Goal: Task Accomplishment & Management: Use online tool/utility

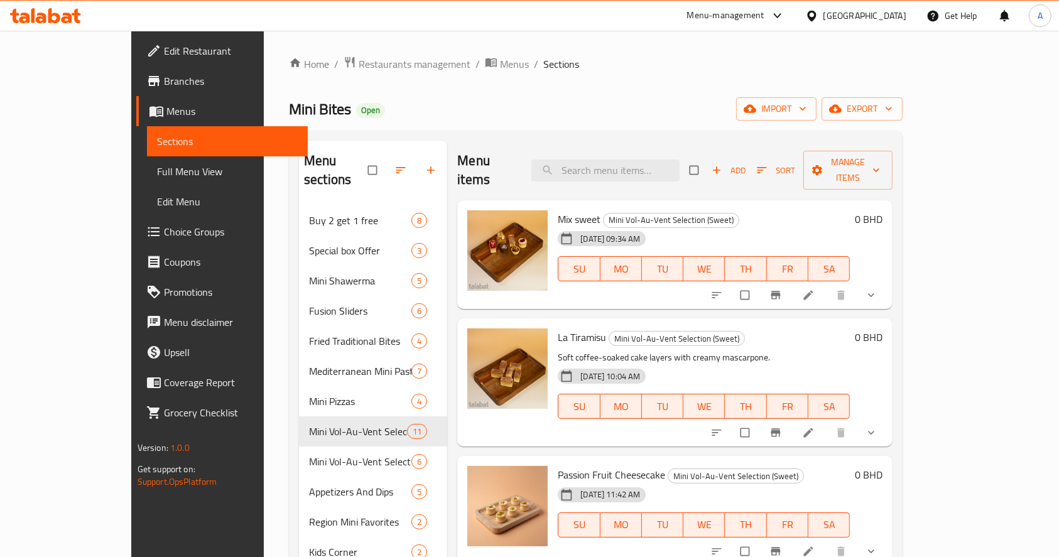
click at [928, 55] on div "Home / Restaurants management / Menus / Sections Mini Bites Open import export …" at bounding box center [596, 382] width 664 height 702
click at [928, 326] on div "Home / Restaurants management / Menus / Sections Mini Bites Open import export …" at bounding box center [596, 382] width 664 height 702
click at [285, 53] on div "Home / Restaurants management / Menus / Sections Mini Bites Open import export …" at bounding box center [596, 382] width 664 height 702
click at [359, 65] on span "Restaurants management" at bounding box center [415, 64] width 112 height 15
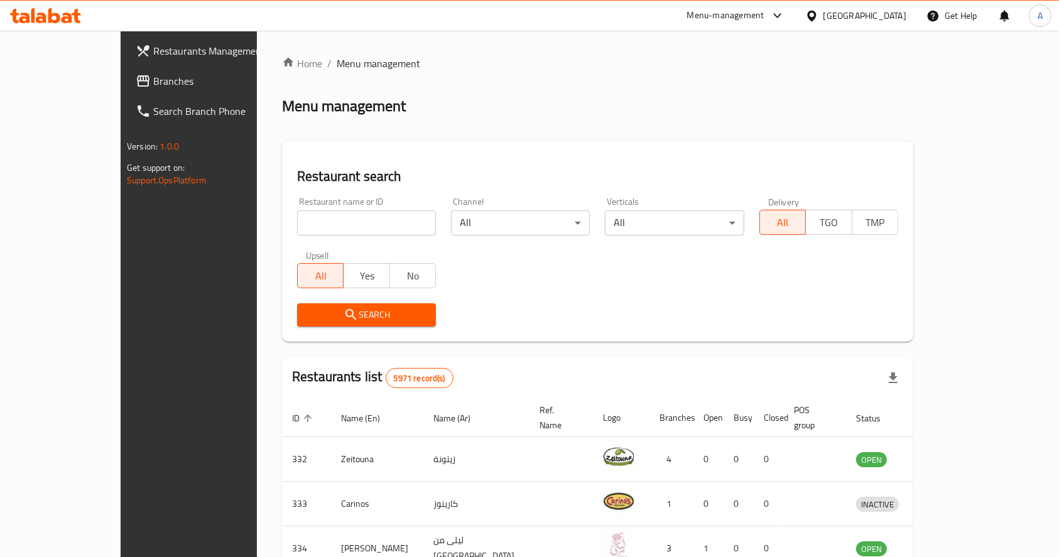
click at [327, 231] on input "search" at bounding box center [366, 222] width 139 height 25
type input "al aresha"
click button "Search" at bounding box center [366, 314] width 139 height 23
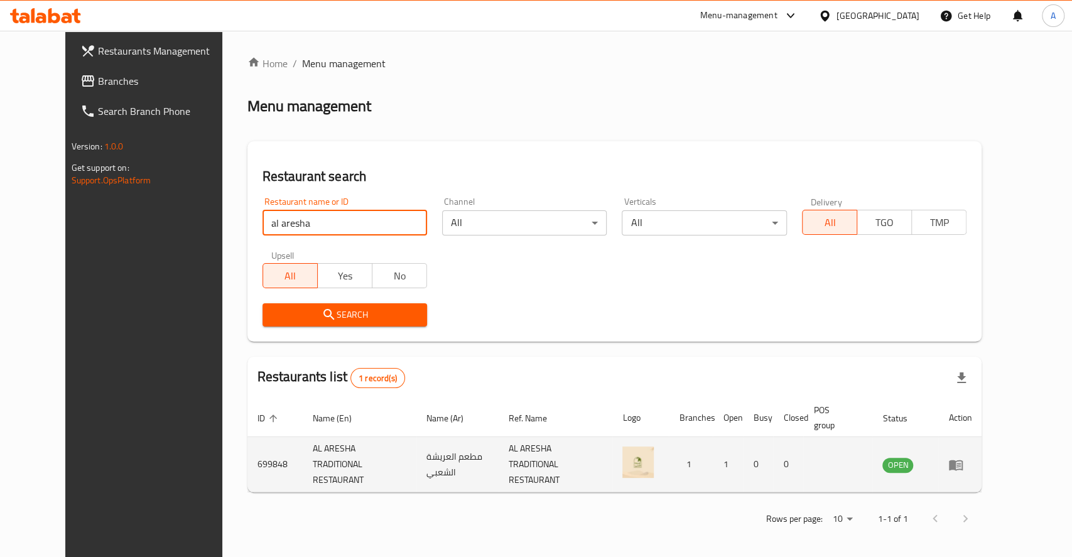
click at [963, 460] on icon "enhanced table" at bounding box center [956, 465] width 14 height 11
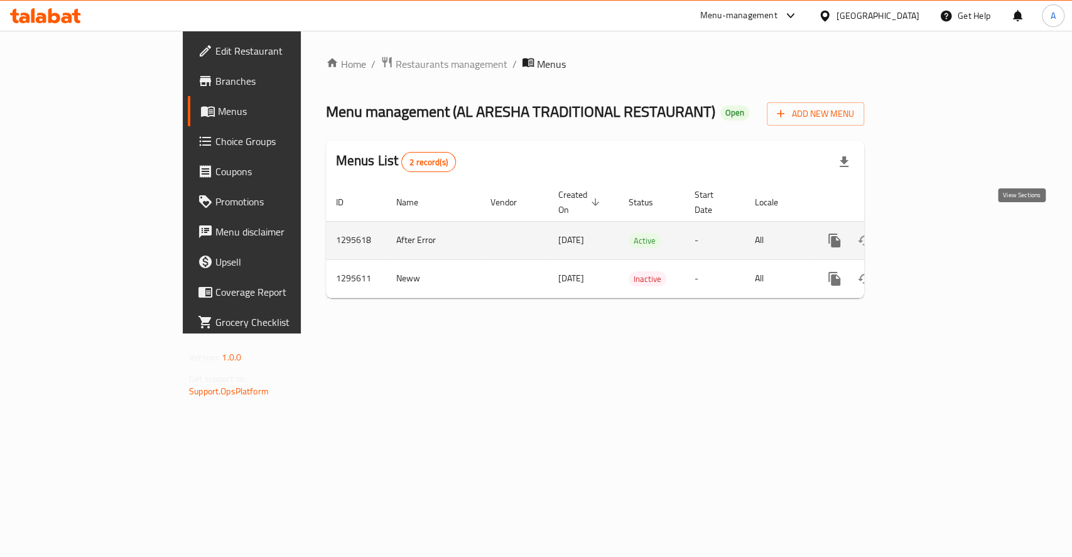
click at [933, 233] on icon "enhanced table" at bounding box center [925, 240] width 15 height 15
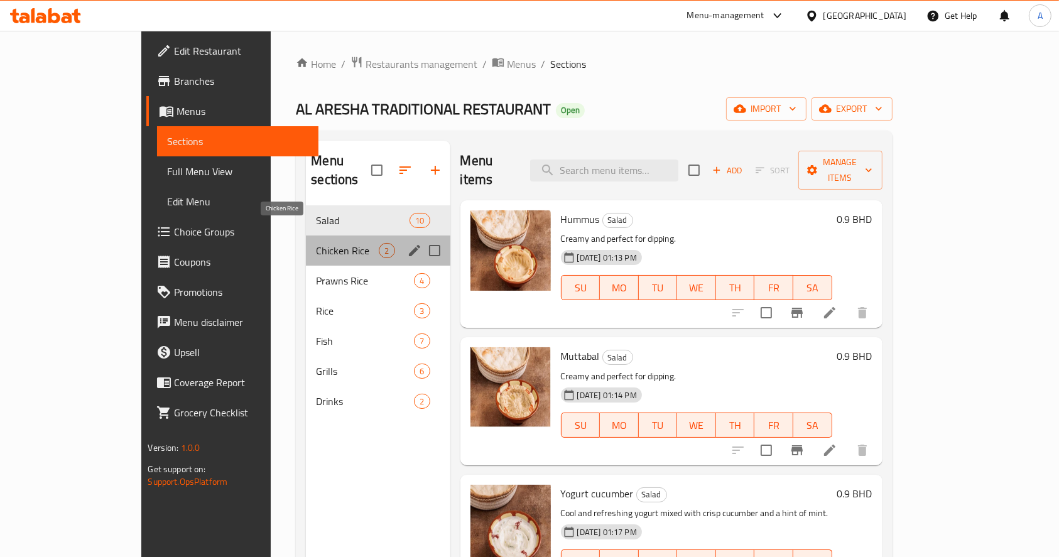
click at [316, 243] on span "Chicken Rice" at bounding box center [347, 250] width 63 height 15
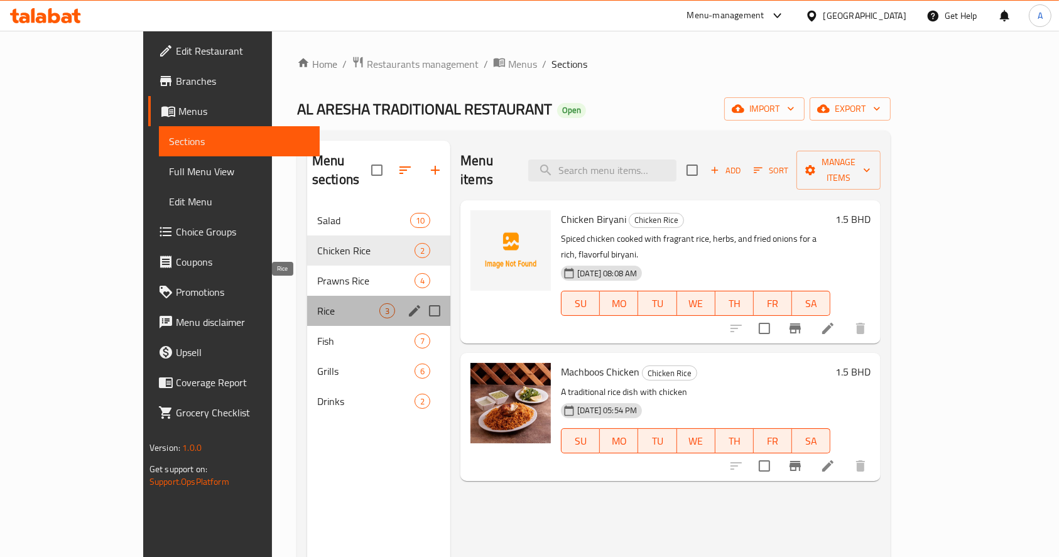
click at [317, 303] on span "Rice" at bounding box center [348, 310] width 62 height 15
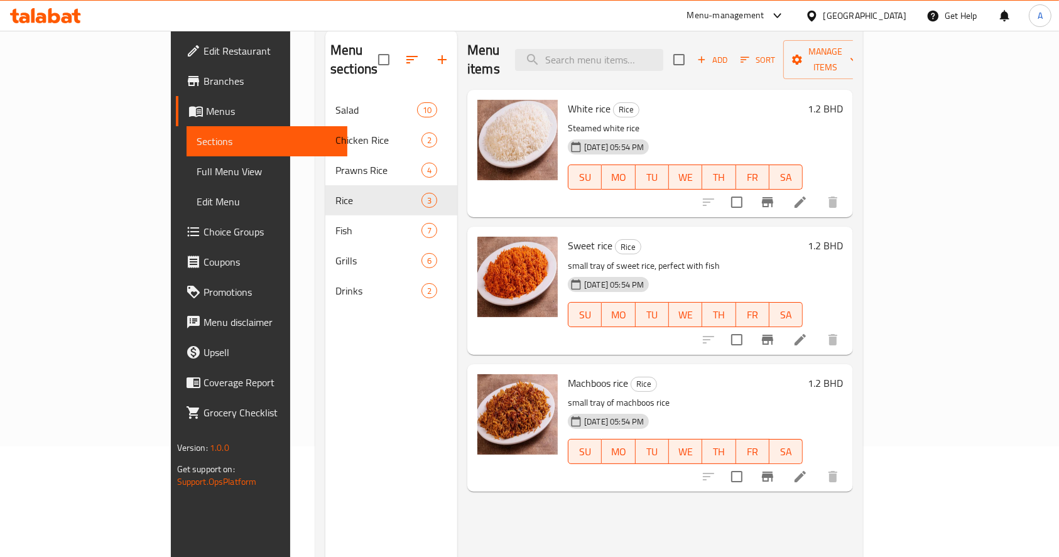
scroll to position [176, 0]
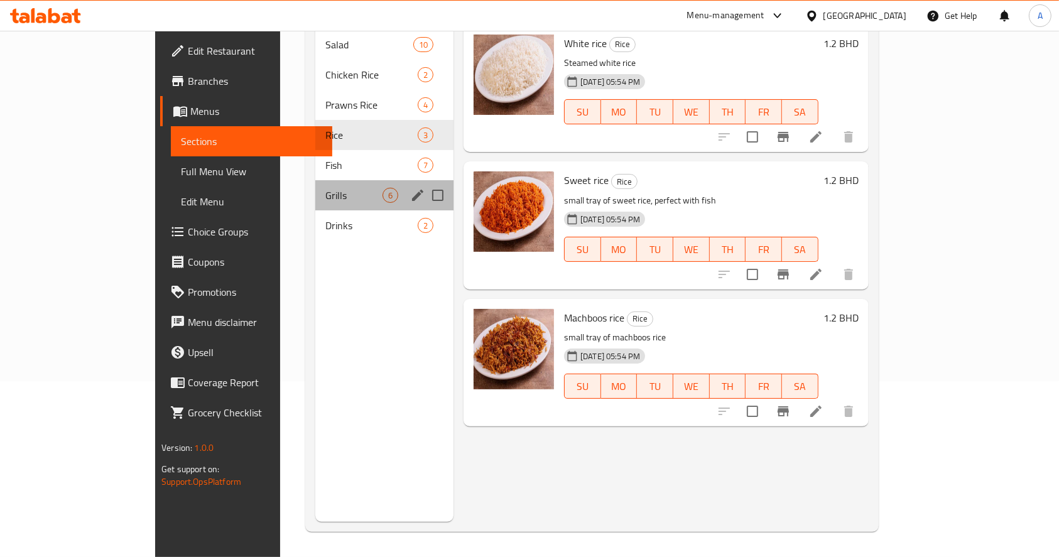
click at [315, 184] on div "Grills 6" at bounding box center [384, 195] width 138 height 30
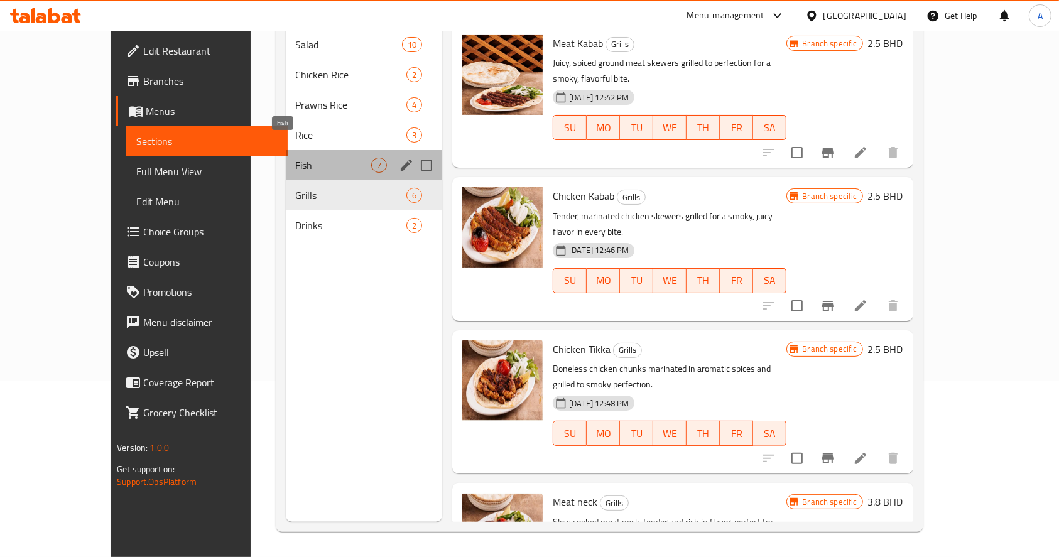
click at [296, 158] on span "Fish" at bounding box center [334, 165] width 76 height 15
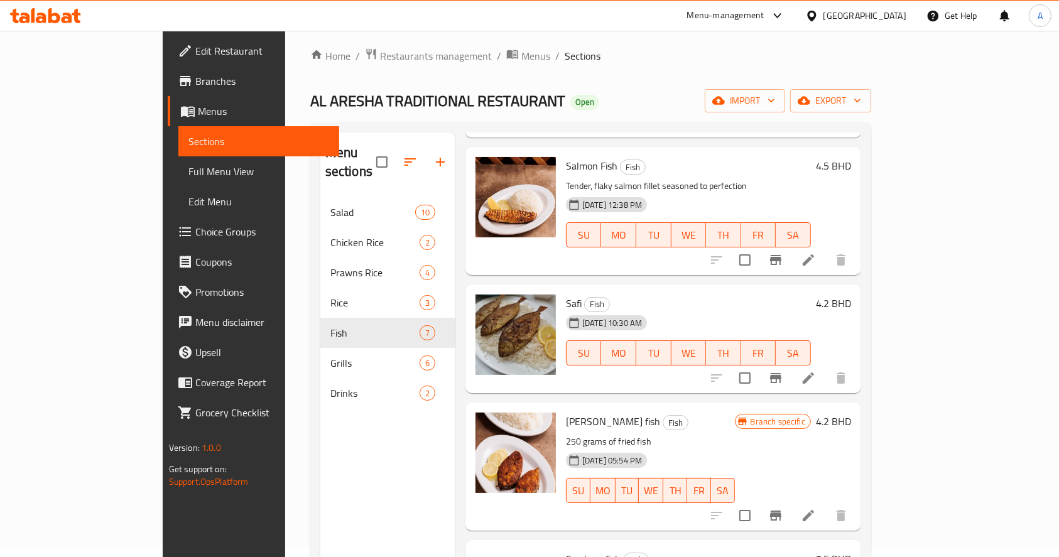
scroll to position [416, 0]
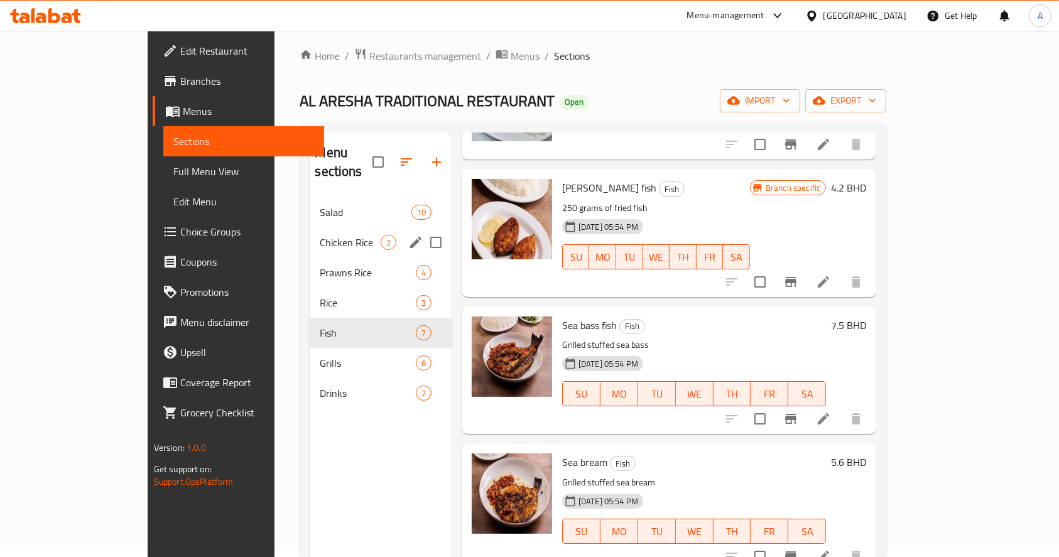
click at [320, 235] on span "Chicken Rice" at bounding box center [350, 242] width 60 height 15
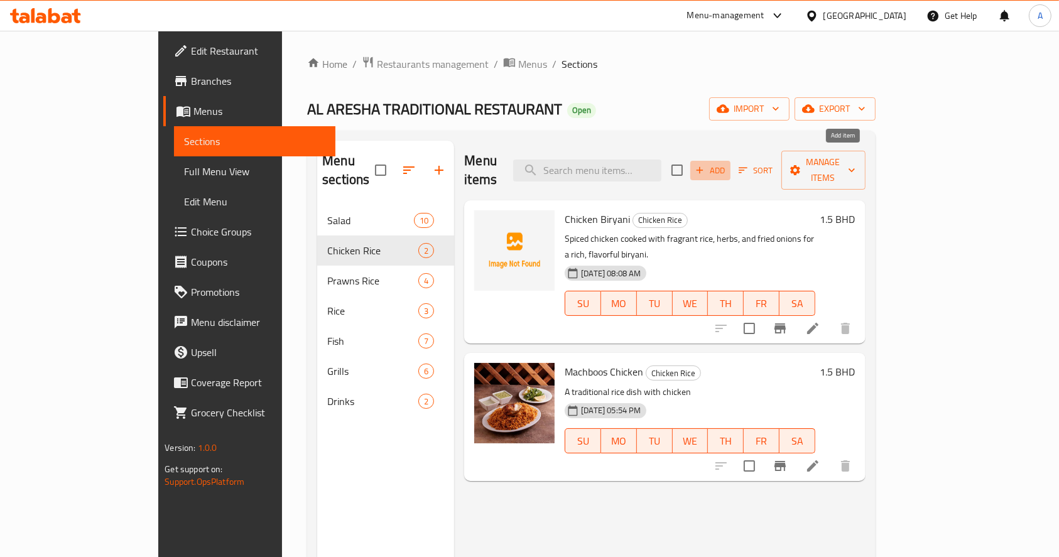
click at [727, 163] on span "Add" at bounding box center [710, 170] width 34 height 14
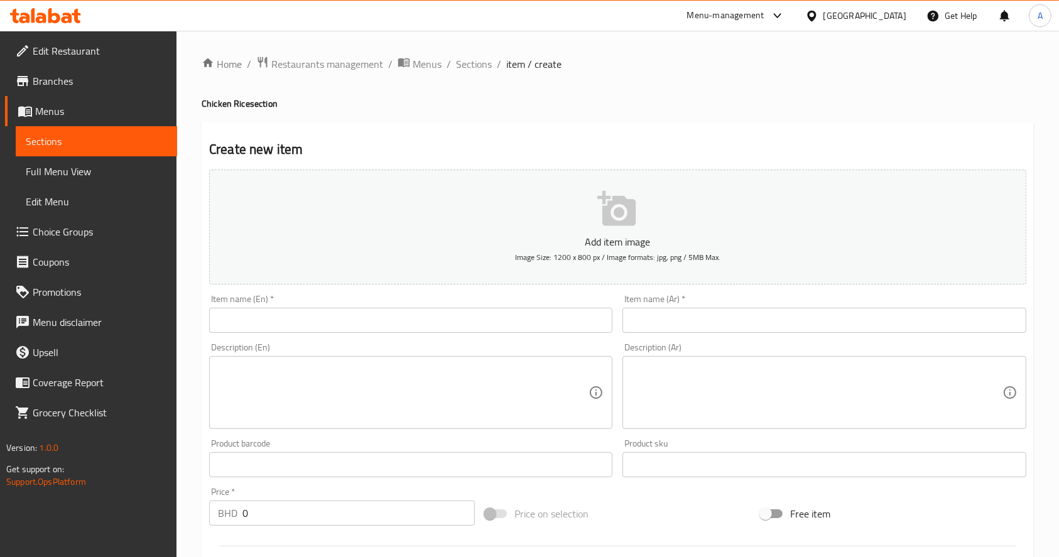
click at [656, 320] on input "text" at bounding box center [823, 320] width 403 height 25
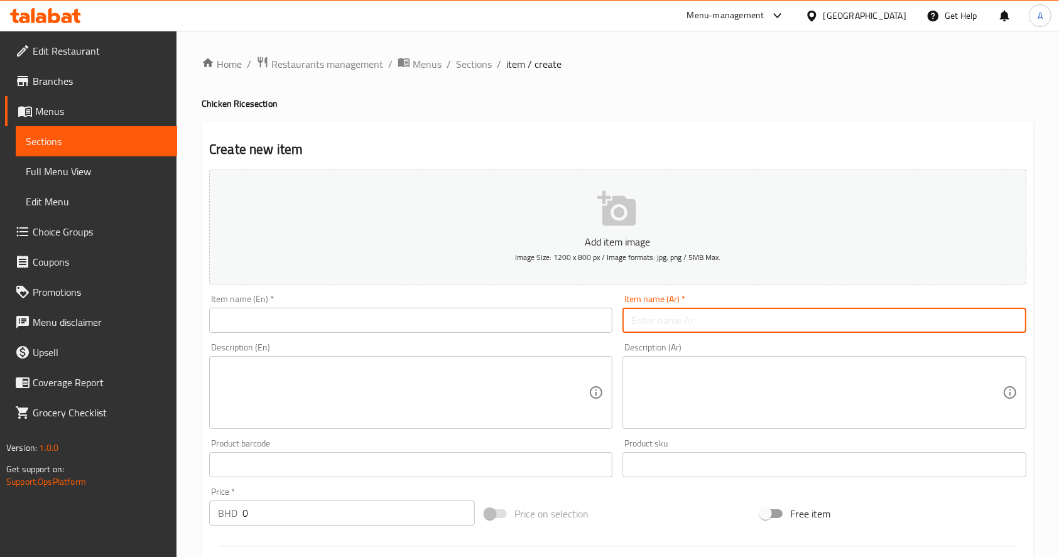
paste input "مقلوبه تشيكن"
type input "مقلوبه تشيكن"
click at [402, 315] on input "text" at bounding box center [410, 320] width 403 height 25
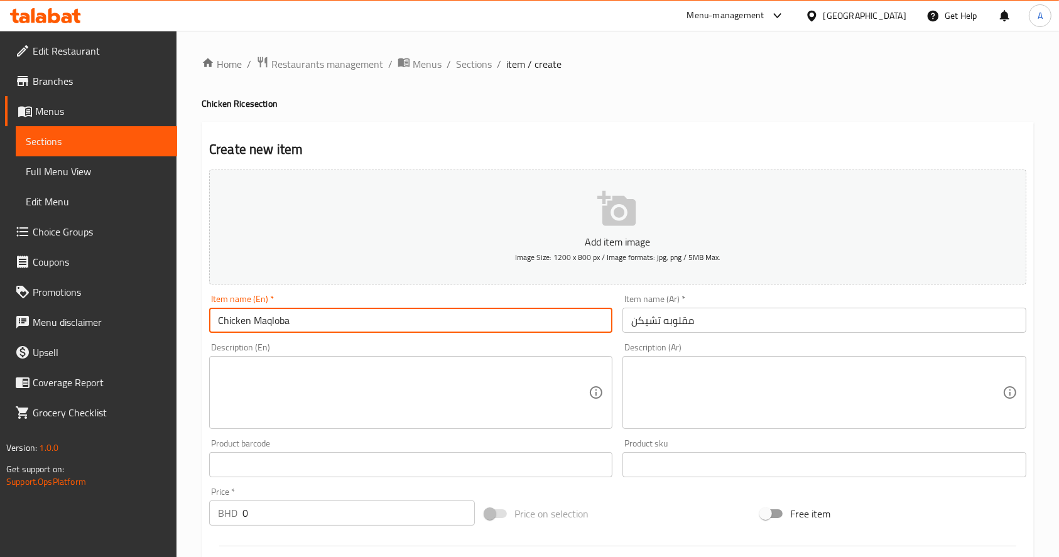
type input "Chicken Maqloba"
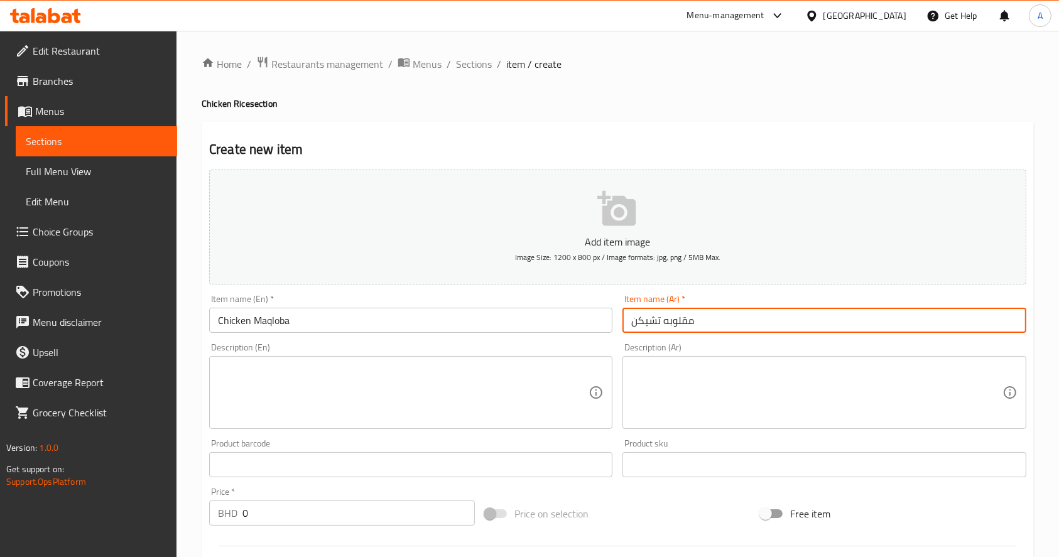
drag, startPoint x: 660, startPoint y: 320, endPoint x: 535, endPoint y: 331, distance: 125.5
click at [535, 331] on div "Add item image Image Size: 1200 x 800 px / Image formats: jpg, png / 5MB Max. I…" at bounding box center [617, 435] width 827 height 541
type input "مقلوبه دجاج"
click at [396, 413] on textarea at bounding box center [403, 393] width 371 height 60
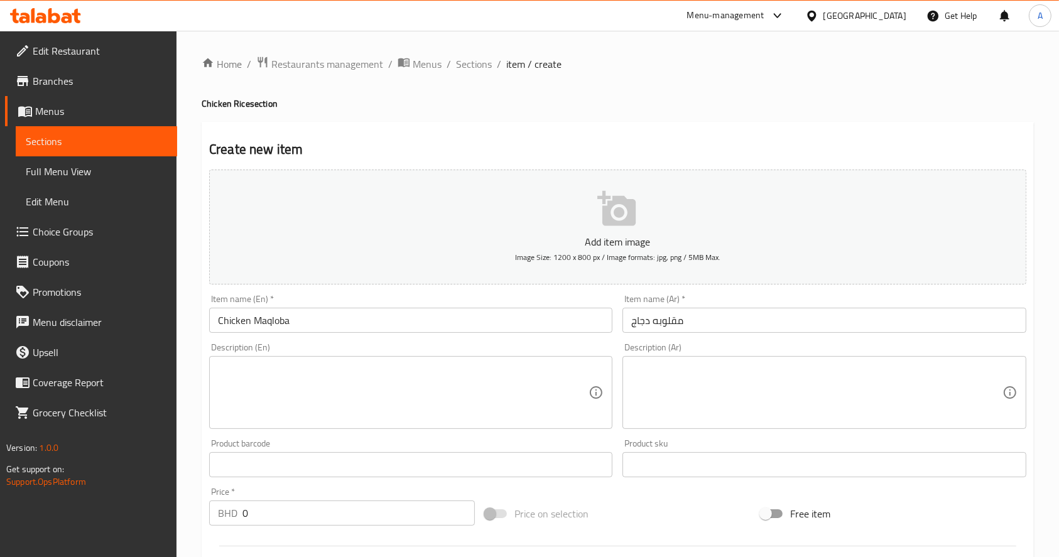
click at [928, 141] on h2 "Create new item" at bounding box center [617, 149] width 817 height 19
click at [315, 516] on input "0" at bounding box center [358, 513] width 232 height 25
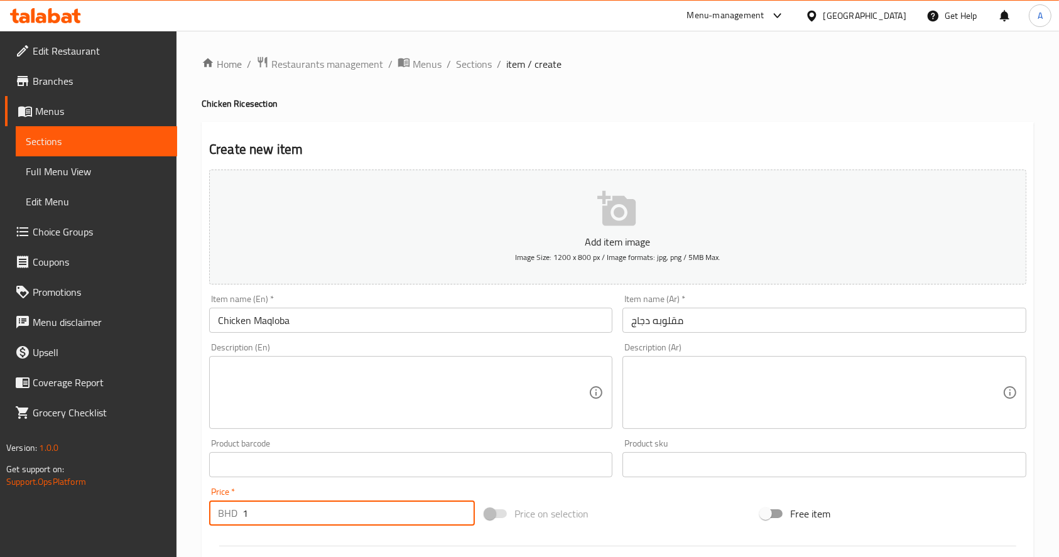
drag, startPoint x: 335, startPoint y: 492, endPoint x: 340, endPoint y: 515, distance: 23.9
click at [340, 515] on input "1" at bounding box center [358, 513] width 232 height 25
click at [322, 497] on div "Price   * BHD 1 Price *" at bounding box center [342, 506] width 266 height 38
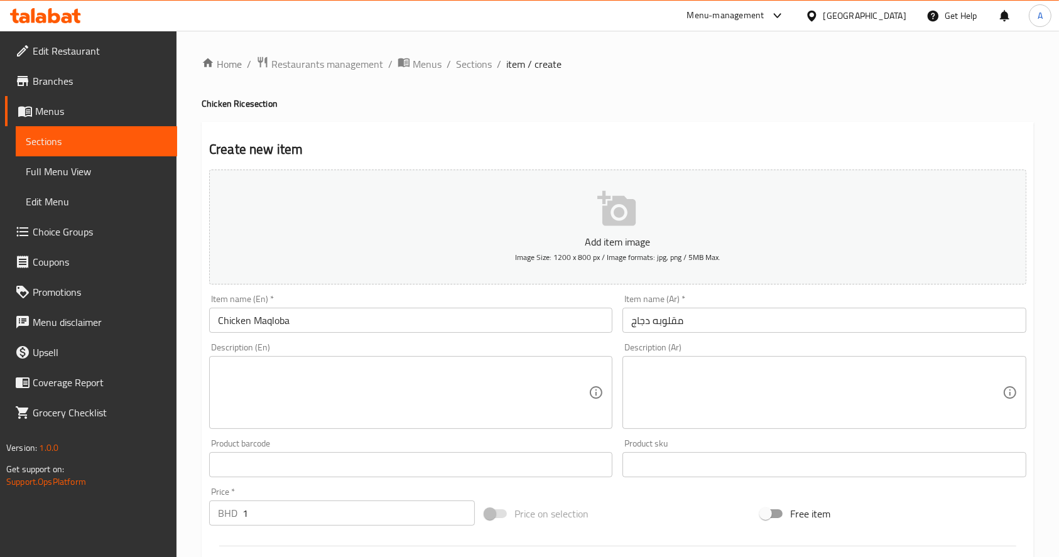
click at [306, 519] on input "1" at bounding box center [358, 513] width 232 height 25
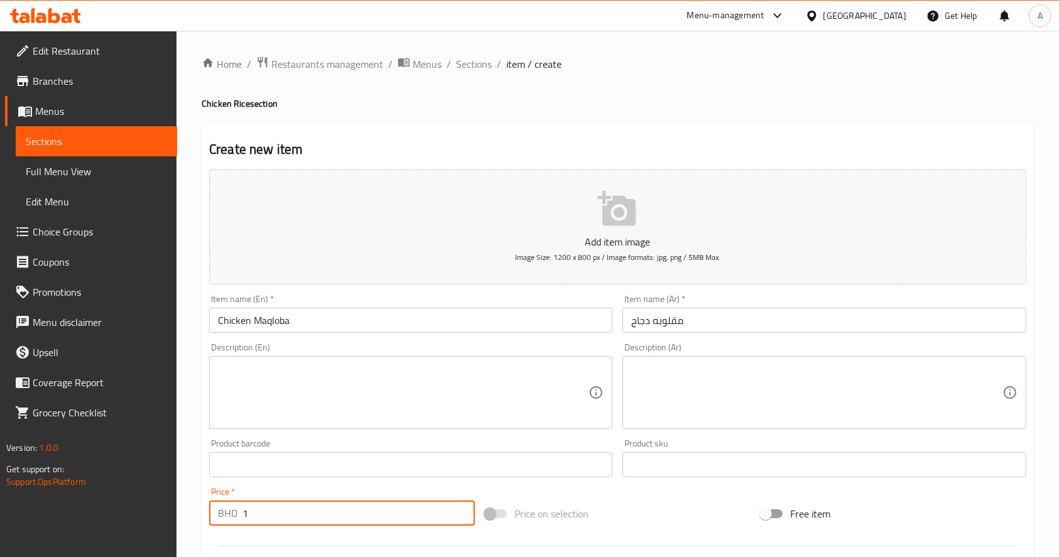
click at [274, 515] on input "1" at bounding box center [358, 513] width 232 height 25
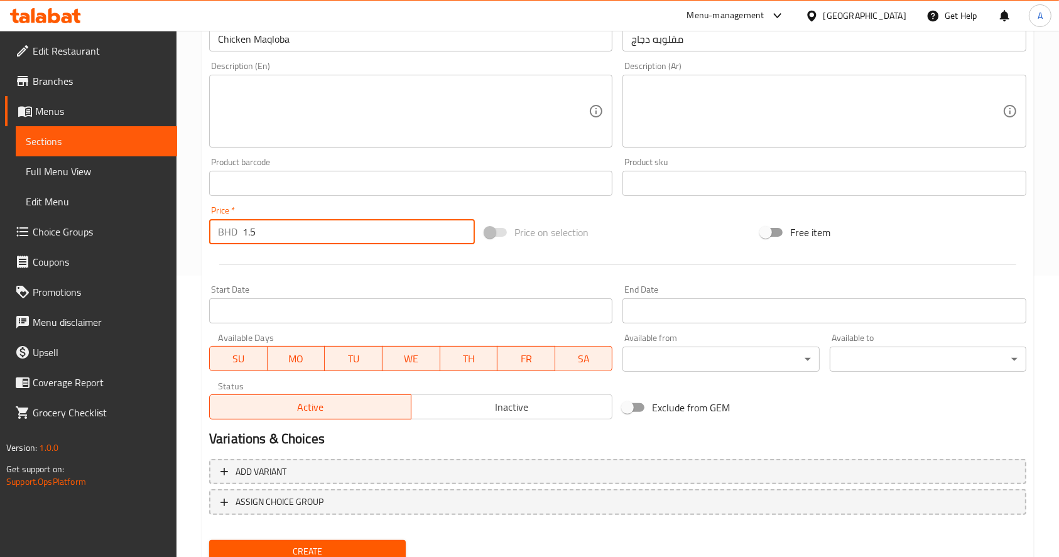
scroll to position [330, 0]
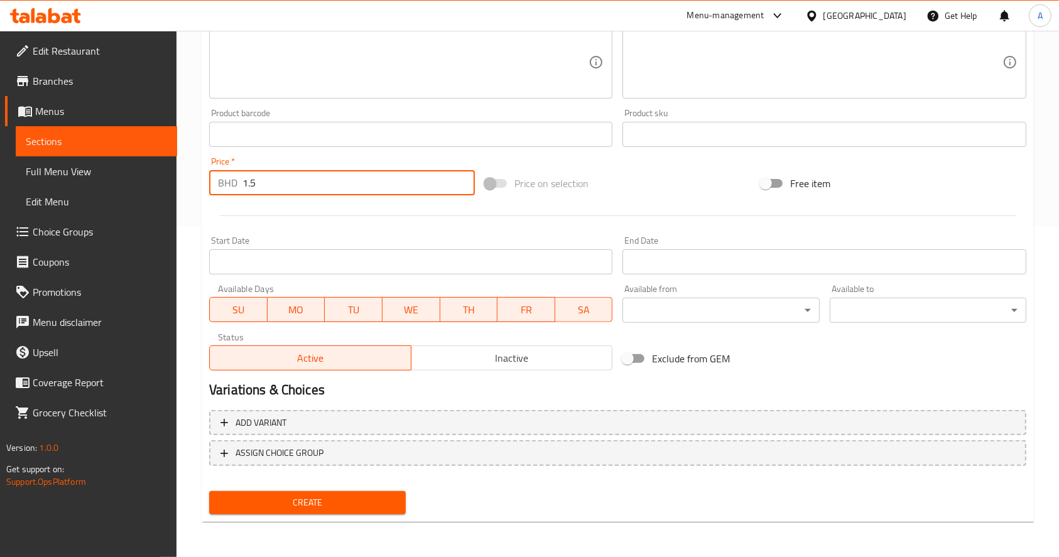
type input "1.5"
click at [359, 503] on span "Create" at bounding box center [307, 503] width 177 height 16
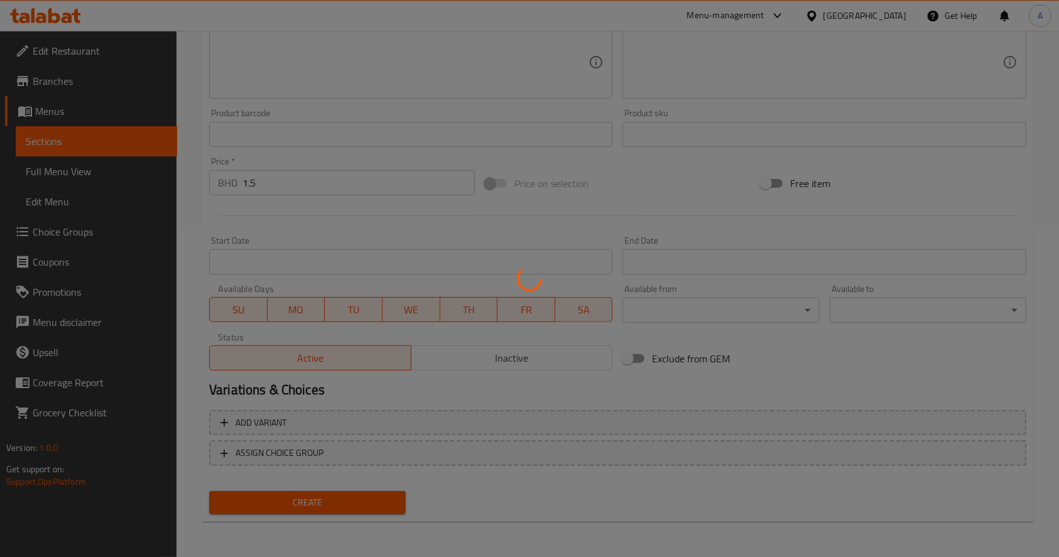
type input "0"
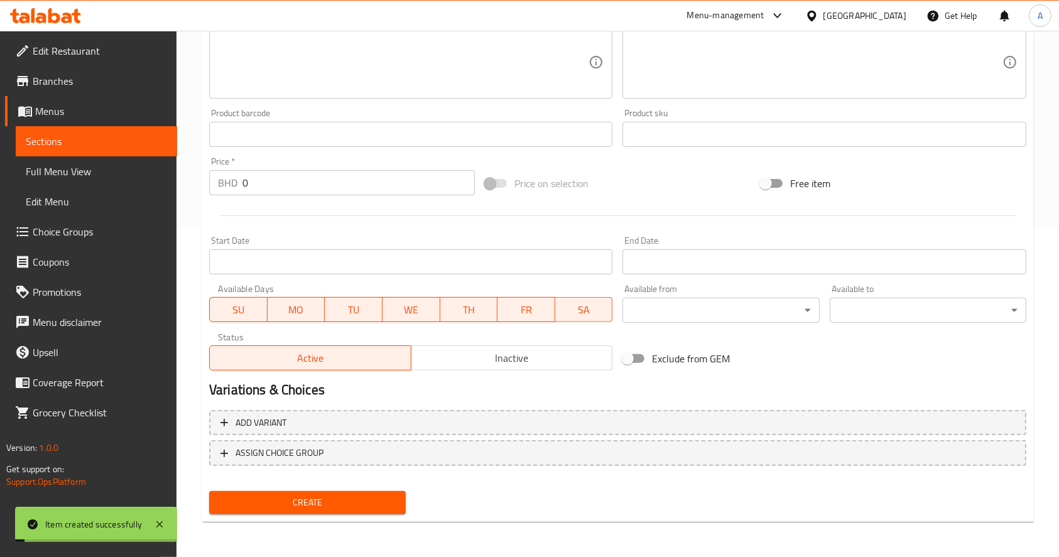
click at [71, 144] on span "Sections" at bounding box center [96, 141] width 141 height 15
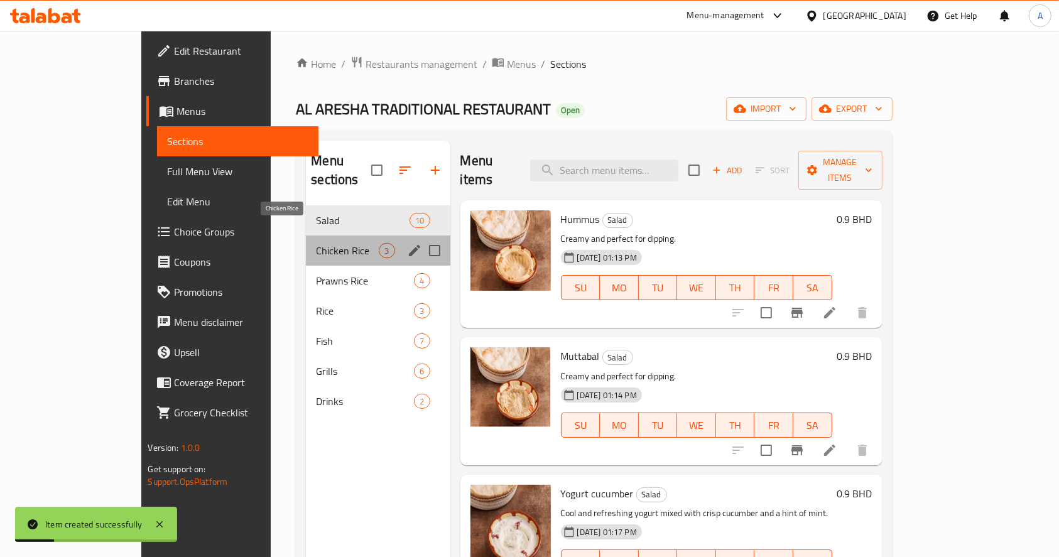
click at [316, 243] on span "Chicken Rice" at bounding box center [347, 250] width 63 height 15
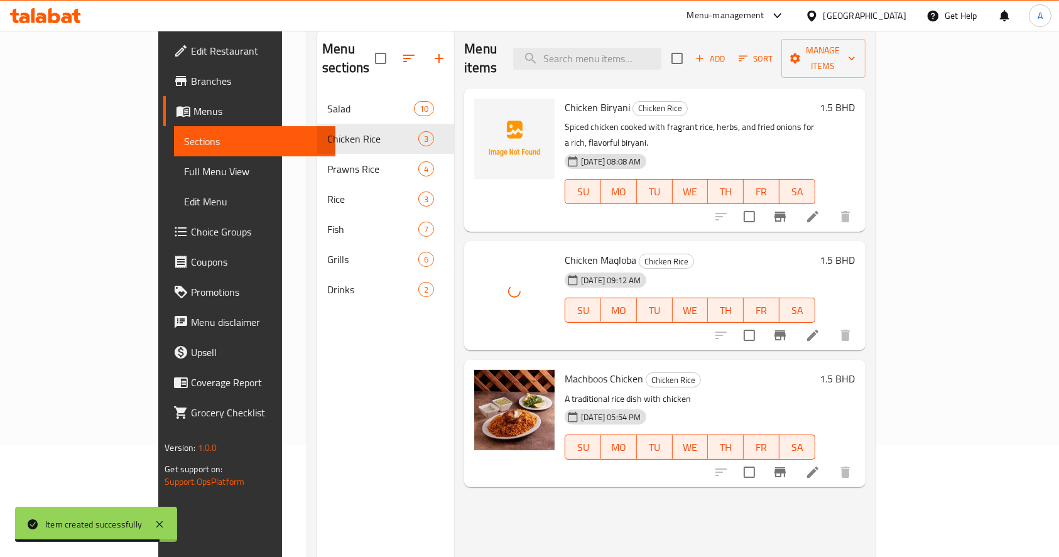
scroll to position [167, 0]
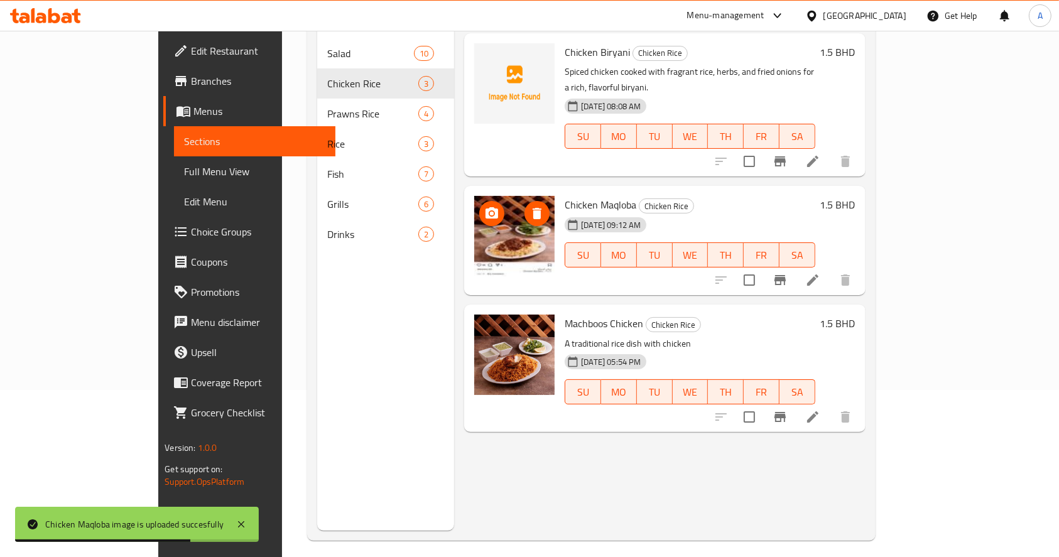
click at [533, 208] on icon "delete image" at bounding box center [537, 213] width 9 height 11
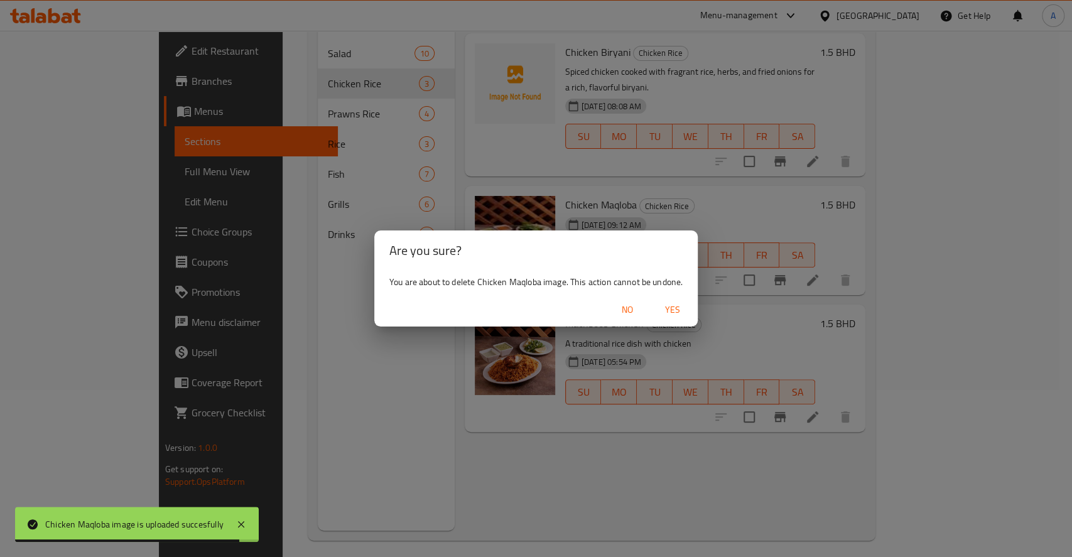
click at [665, 311] on span "Yes" at bounding box center [673, 310] width 30 height 16
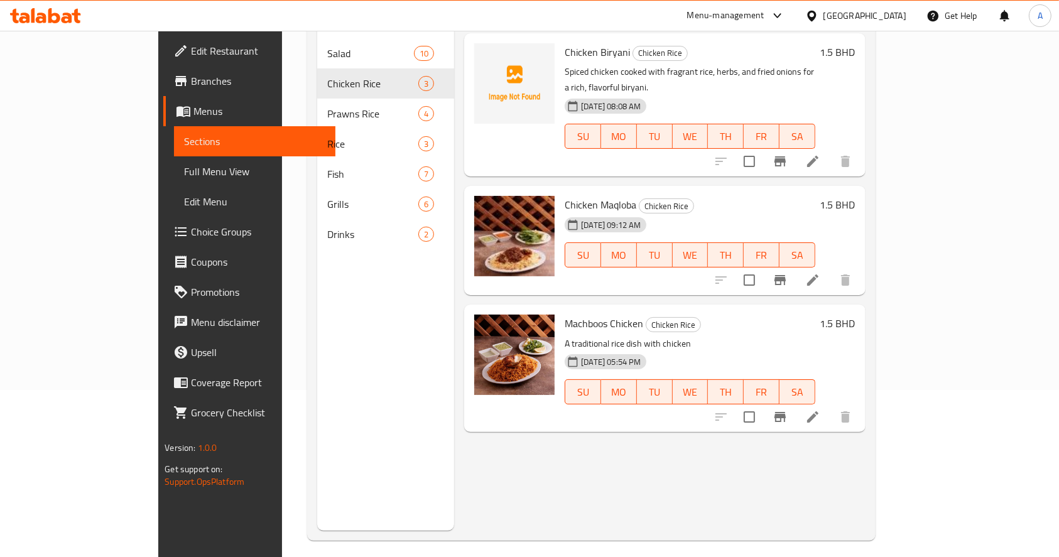
click at [506, 495] on div "Menu items Add Sort Manage items Chicken Biryani Chicken Rice Spiced chicken co…" at bounding box center [659, 252] width 411 height 557
